Goal: Task Accomplishment & Management: Complete application form

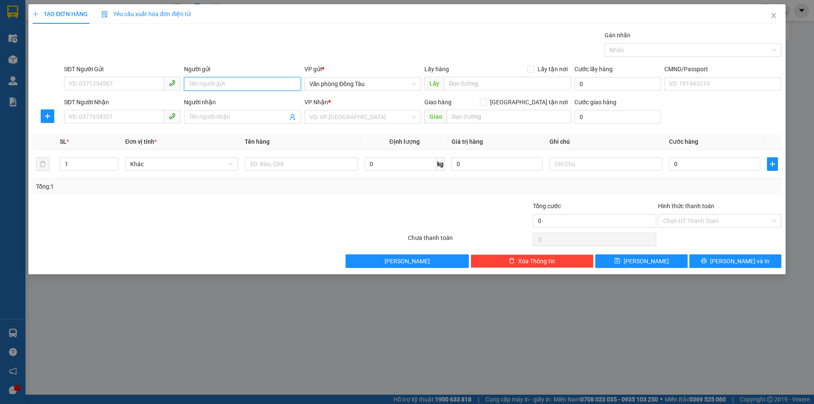
click at [233, 81] on input "Người gửi" at bounding box center [242, 84] width 117 height 14
type input "a long"
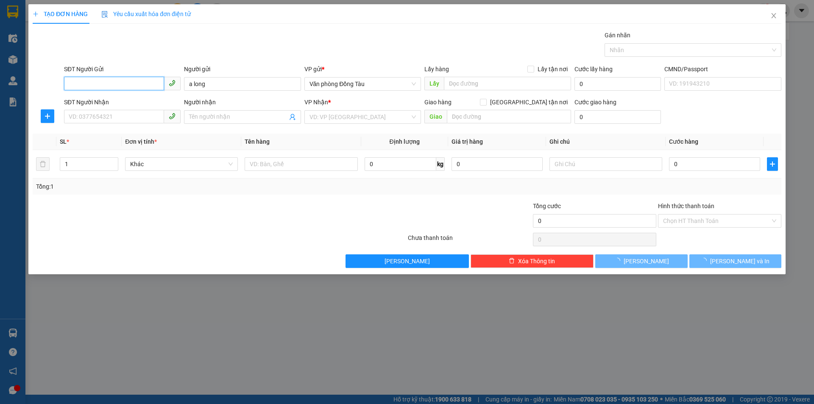
click at [146, 80] on input "SĐT Người Gửi" at bounding box center [114, 84] width 100 height 14
type input "0929360999"
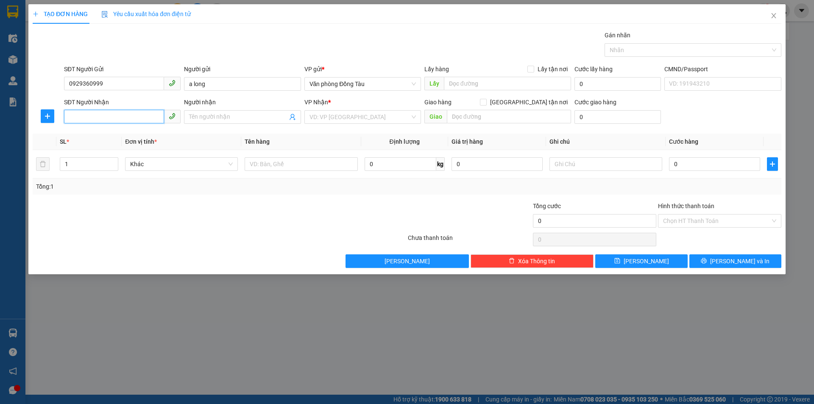
click at [108, 116] on input "SĐT Người Nhận" at bounding box center [114, 117] width 100 height 14
click at [219, 116] on input "Người nhận" at bounding box center [238, 116] width 98 height 9
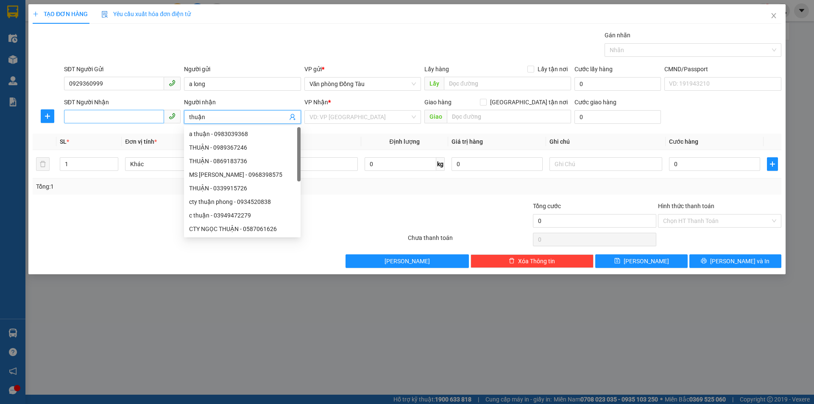
type input "thuận"
click at [112, 119] on input "SĐT Người Nhận" at bounding box center [114, 117] width 100 height 14
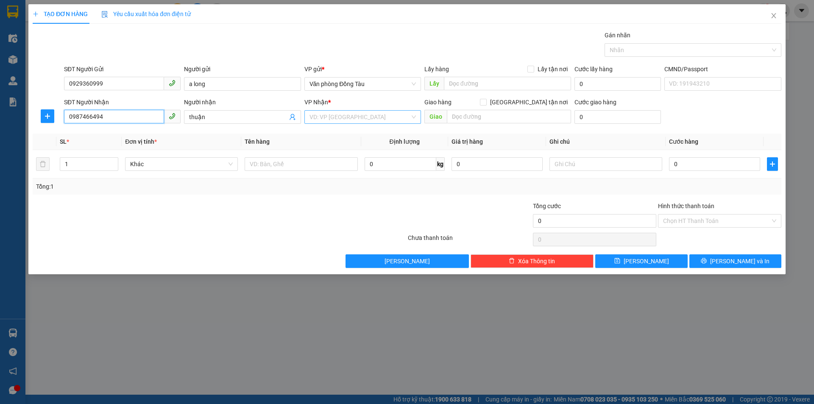
type input "0987466494"
click at [368, 117] on input "search" at bounding box center [359, 117] width 100 height 13
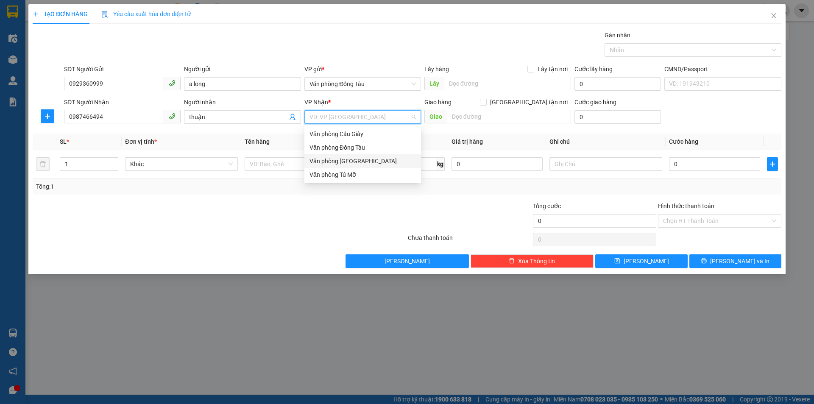
click at [354, 158] on div "Văn phòng [GEOGRAPHIC_DATA]" at bounding box center [362, 160] width 106 height 9
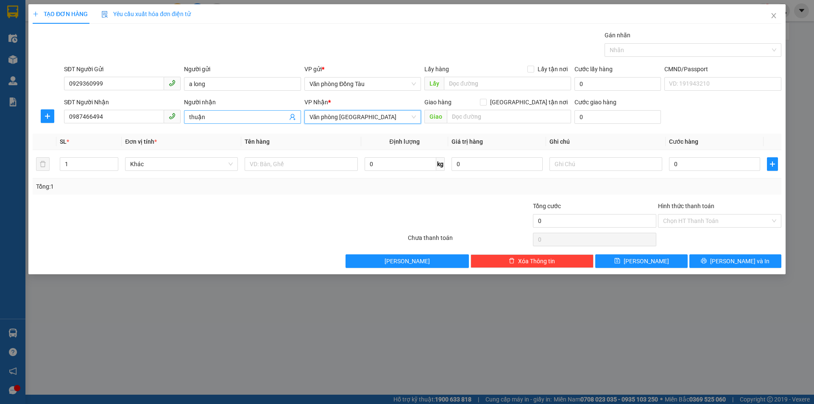
click at [218, 116] on input "thuận" at bounding box center [238, 116] width 98 height 9
click at [206, 117] on input "thuận 0973737073" at bounding box center [238, 116] width 98 height 9
type input "thuận 0973737073"
click at [690, 161] on input "0" at bounding box center [714, 164] width 91 height 14
type input "3"
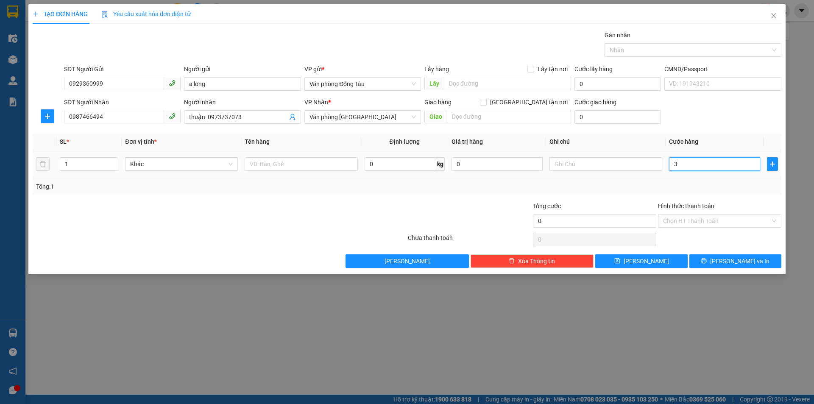
type input "3"
type input "30"
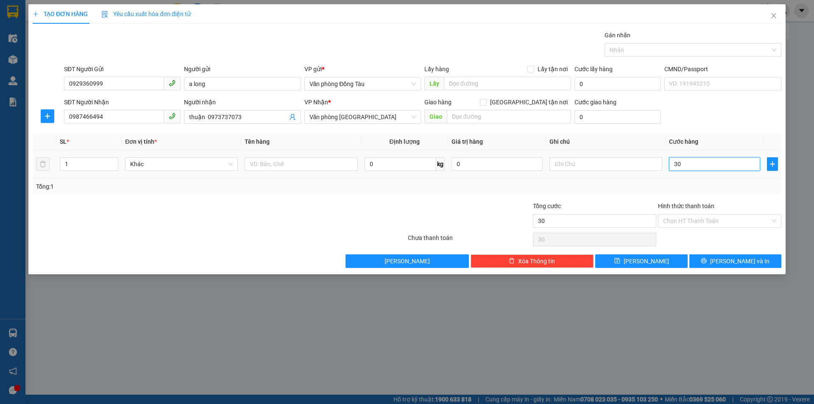
type input "300"
type input "3.000"
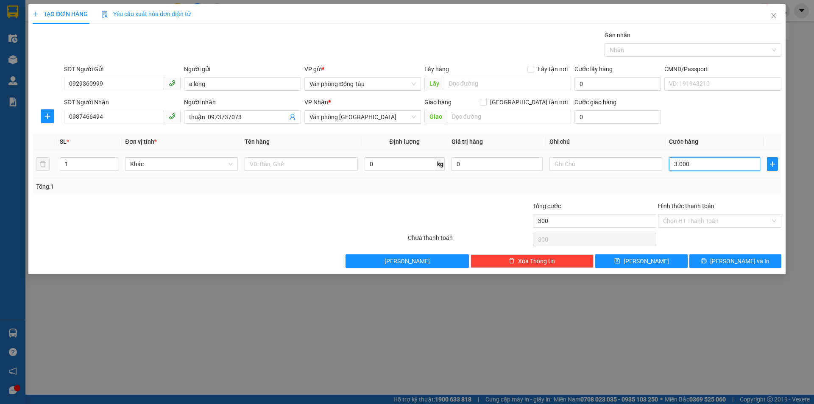
type input "3.000"
type input "30.000"
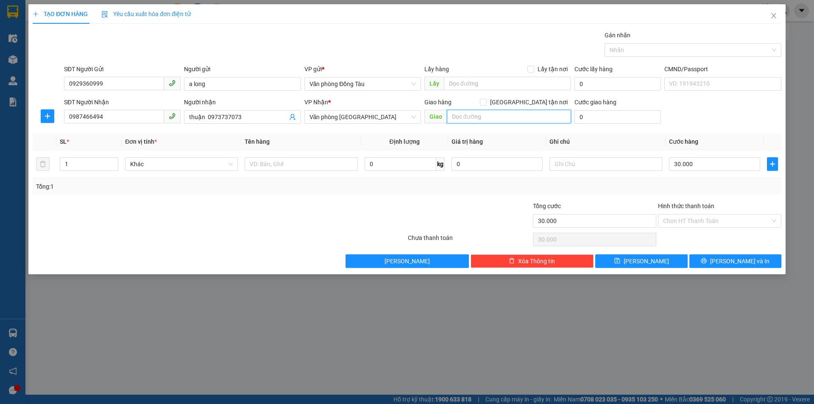
click at [493, 117] on input "text" at bounding box center [509, 117] width 124 height 14
type input "vinhome"
click at [598, 117] on input "0" at bounding box center [617, 117] width 86 height 14
type input "3"
type input "30.003"
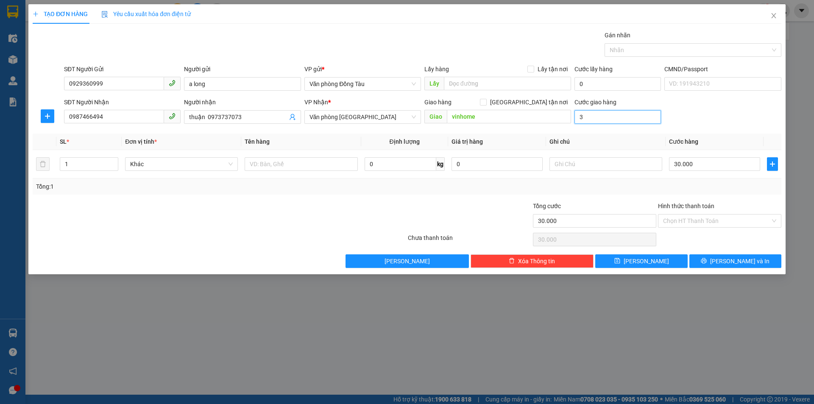
type input "30.003"
type input "3.000"
type input "33.000"
click at [510, 119] on input "vinhome" at bounding box center [509, 117] width 124 height 14
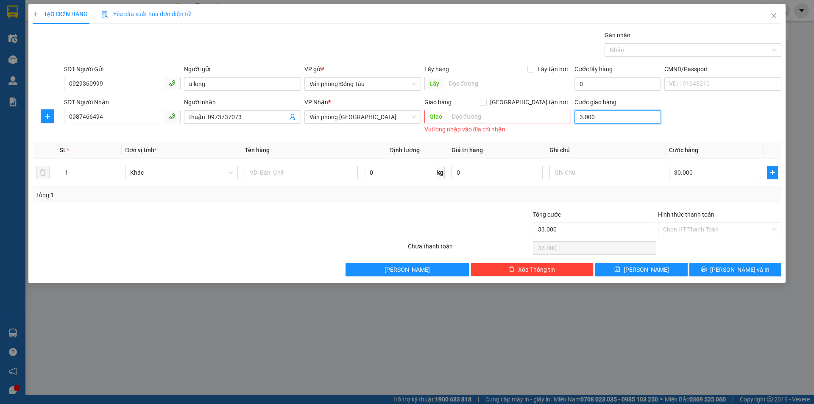
click at [603, 115] on input "3.000" at bounding box center [617, 117] width 86 height 14
type input "0"
type input "30.000"
type input "0"
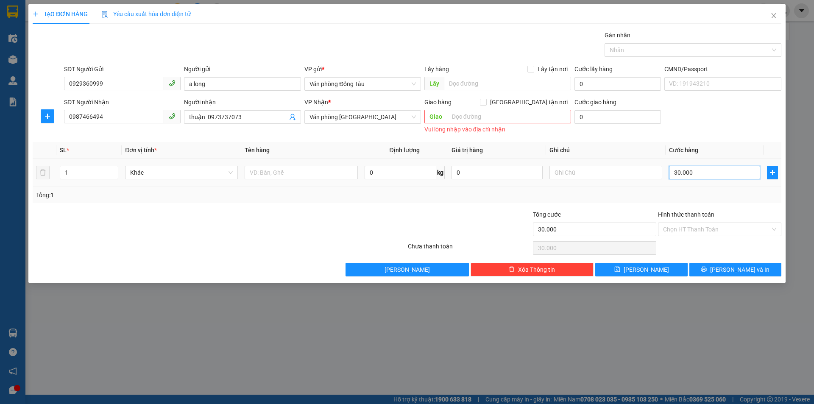
click at [685, 170] on input "30.000" at bounding box center [714, 173] width 91 height 14
type input "0"
type input "40"
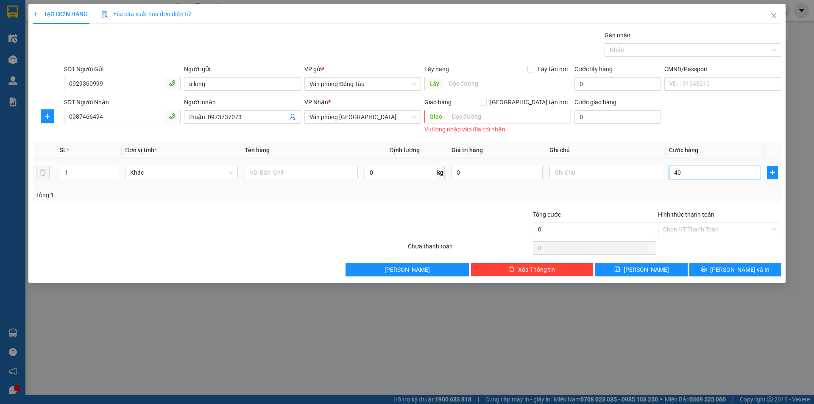
type input "40"
type input "400"
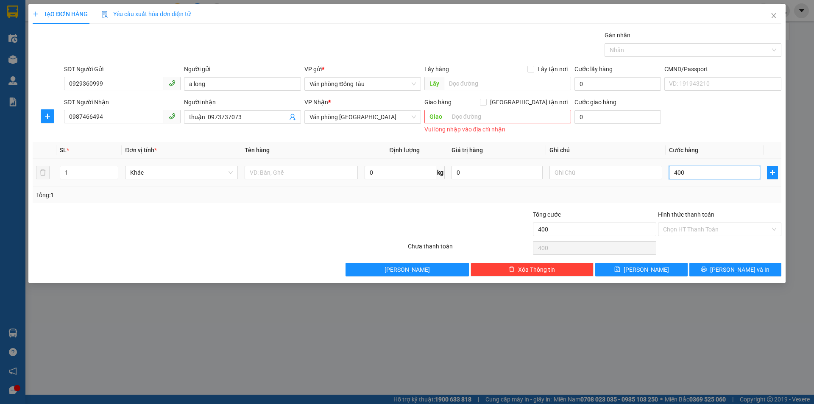
type input "4.000"
type input "40.000"
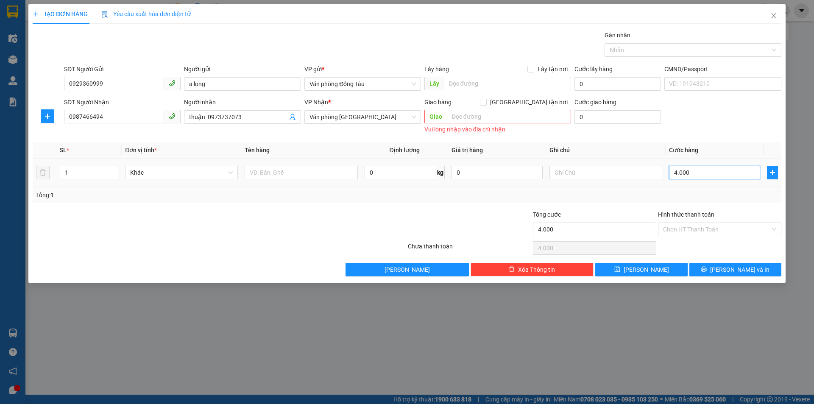
type input "40.000"
click at [706, 229] on input "Hình thức thanh toán" at bounding box center [716, 229] width 107 height 13
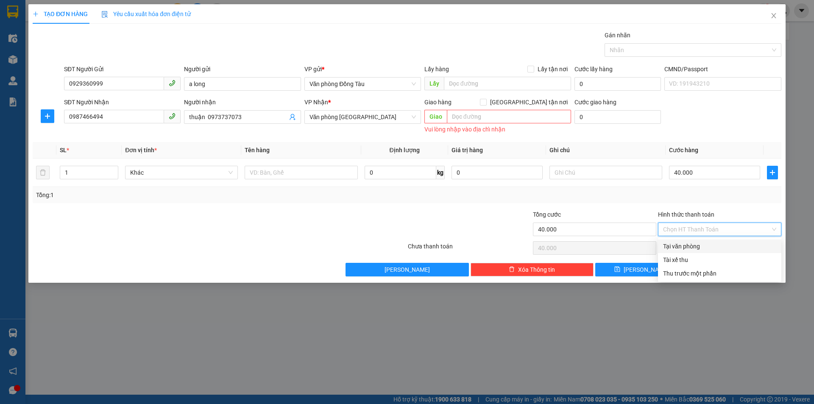
click at [694, 244] on div "Tại văn phòng" at bounding box center [719, 246] width 113 height 9
type input "0"
click at [707, 267] on icon "printer" at bounding box center [704, 269] width 6 height 6
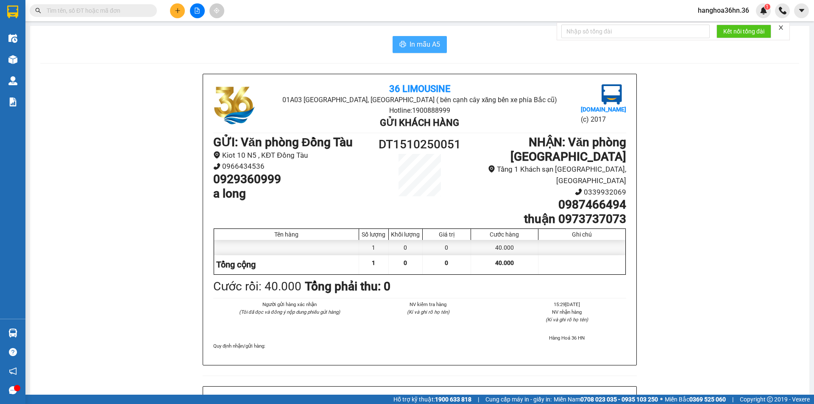
click at [426, 45] on span "In mẫu A5" at bounding box center [425, 44] width 31 height 11
